Goal: Navigation & Orientation: Find specific page/section

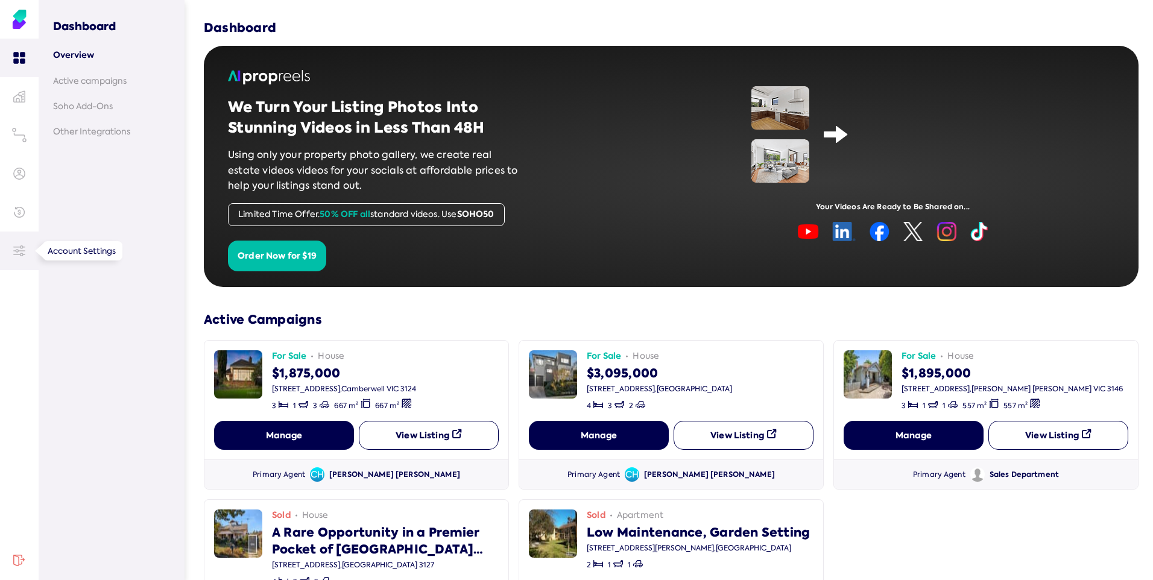
click at [20, 256] on icon at bounding box center [19, 251] width 12 height 12
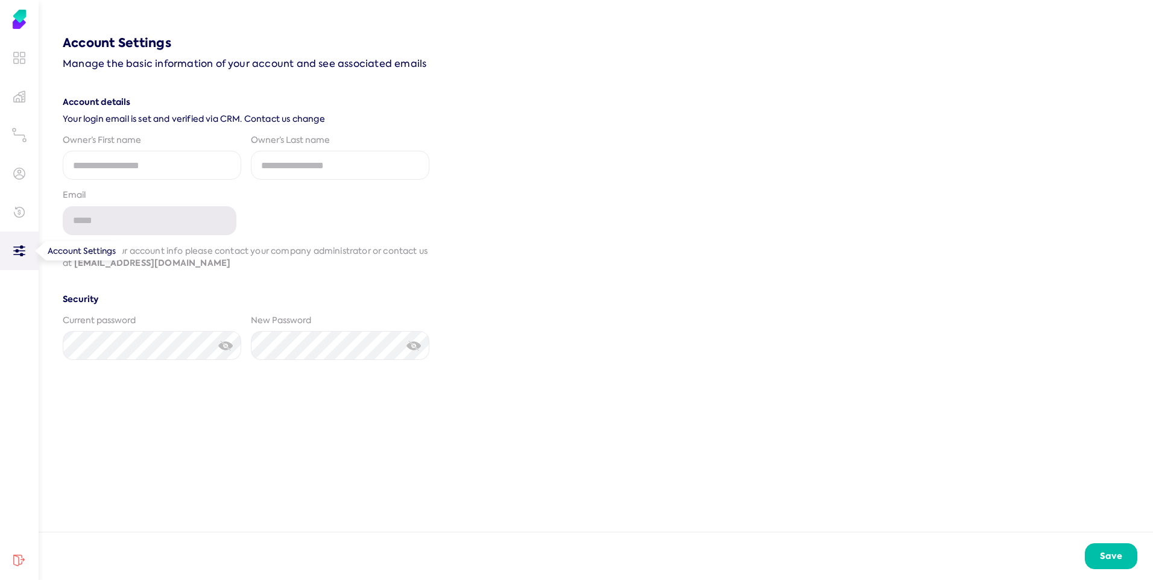
type input "**********"
click at [16, 215] on icon at bounding box center [19, 212] width 12 height 12
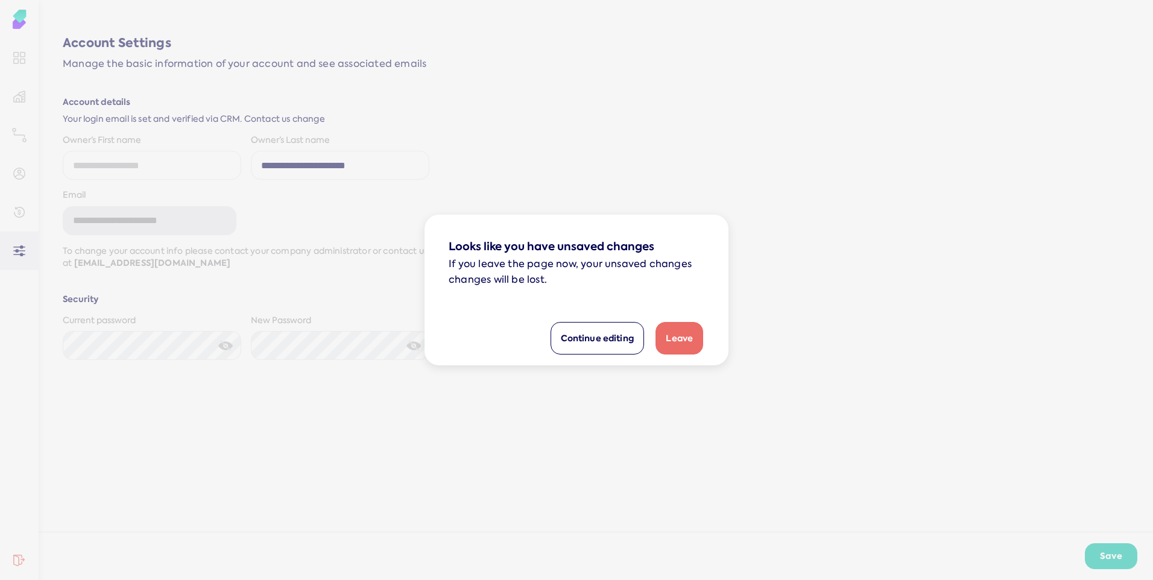
click at [424, 215] on dialog "Looks like you have unsaved changes If you leave the page now, your unsaved cha…" at bounding box center [576, 290] width 304 height 151
click at [685, 344] on button "Leave" at bounding box center [679, 338] width 48 height 33
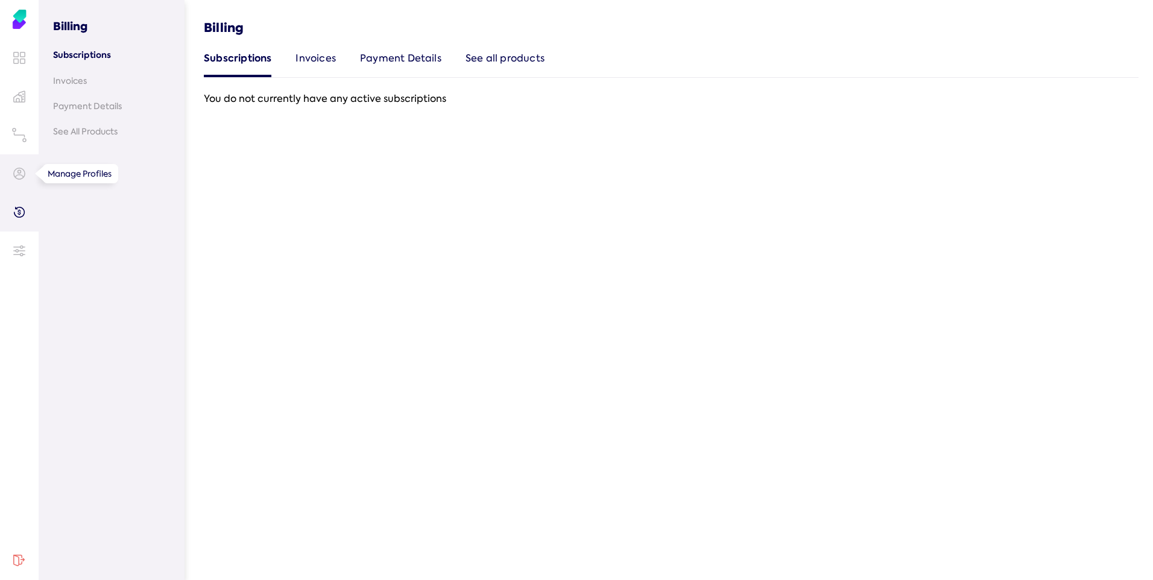
click at [19, 177] on icon at bounding box center [19, 174] width 12 height 12
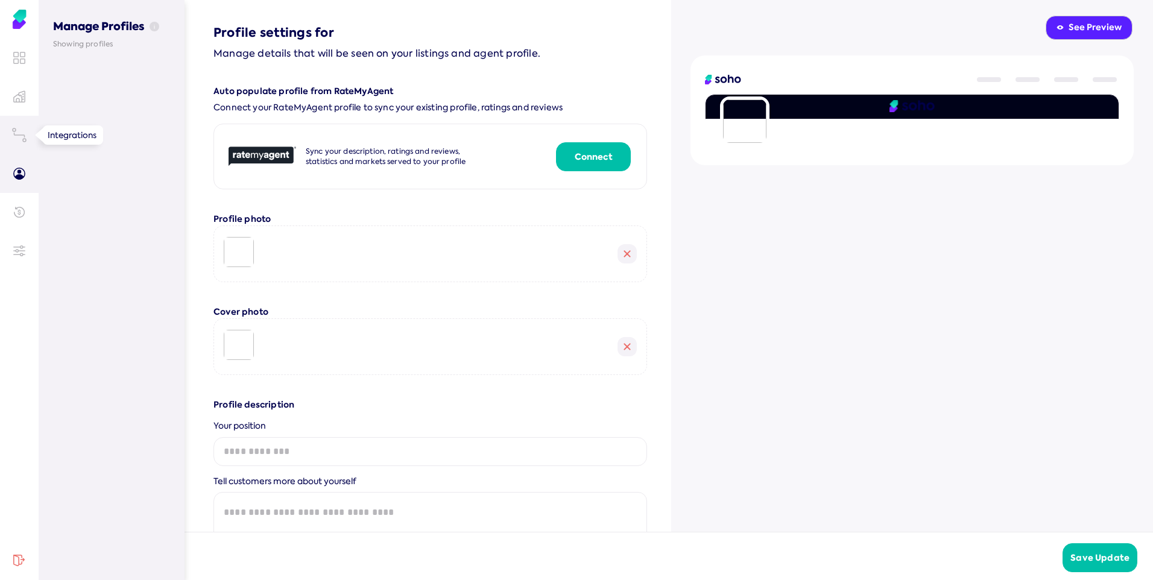
click at [21, 139] on icon at bounding box center [19, 135] width 14 height 14
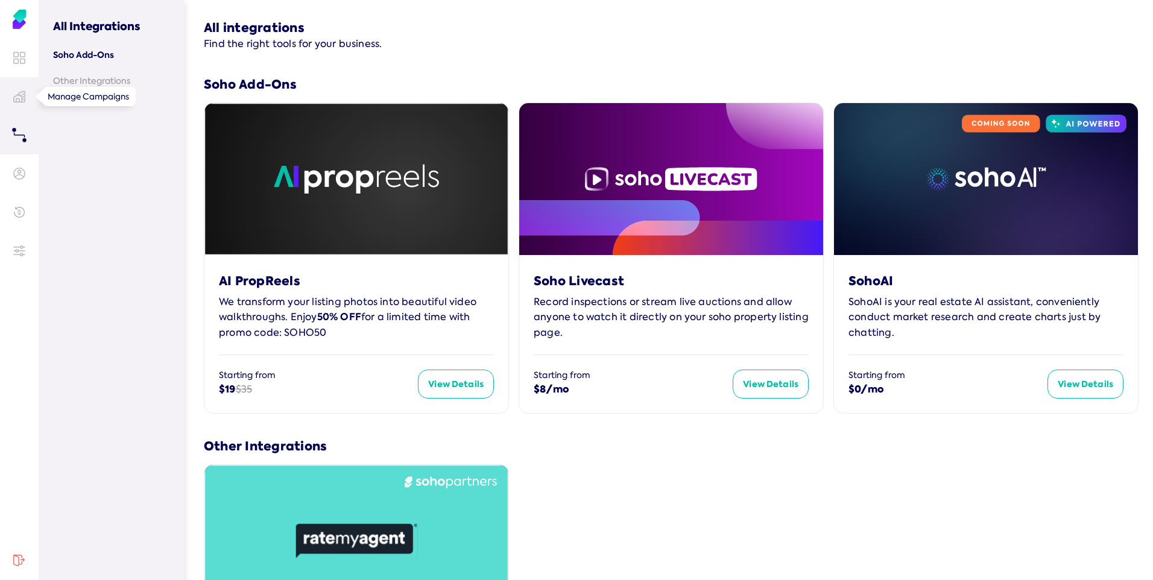
click at [19, 99] on icon at bounding box center [19, 96] width 11 height 11
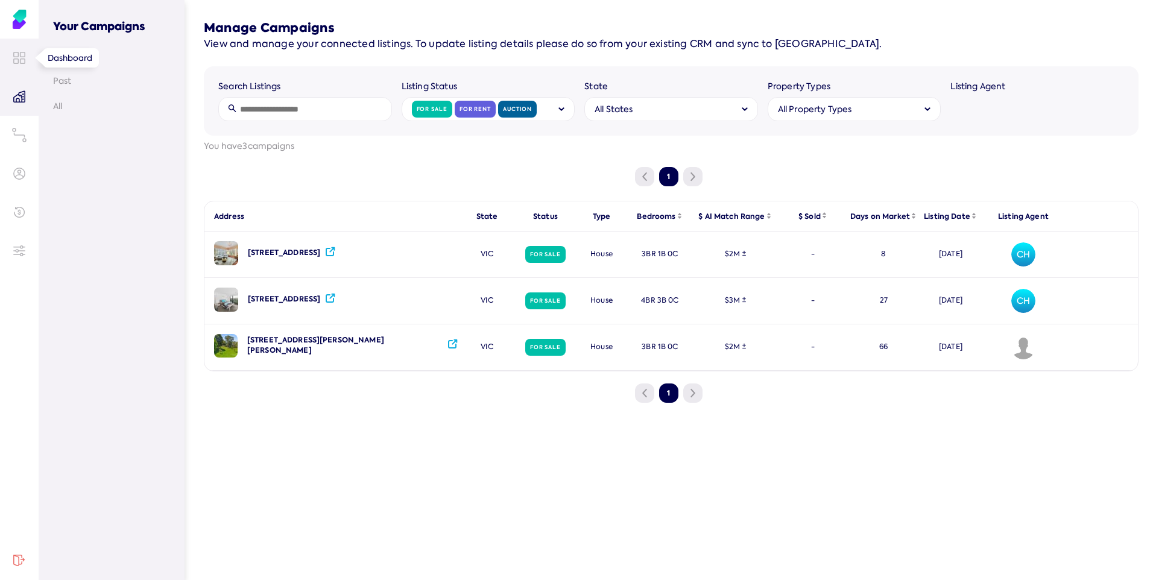
click at [24, 62] on icon at bounding box center [19, 58] width 12 height 12
